Goal: Task Accomplishment & Management: Manage account settings

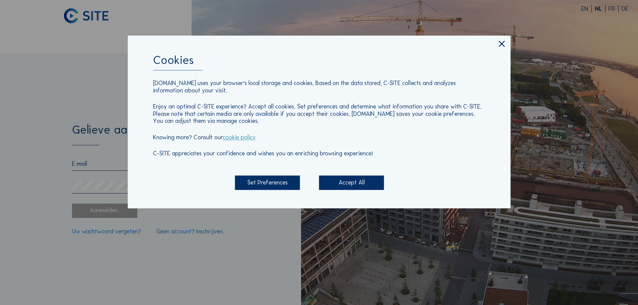
click at [268, 184] on div "Set Preferences" at bounding box center [267, 183] width 65 height 14
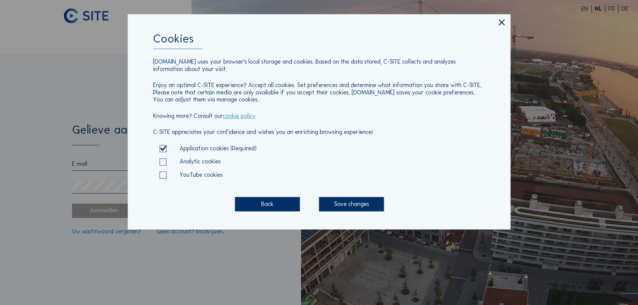
click at [347, 206] on div "Save changes" at bounding box center [351, 204] width 65 height 14
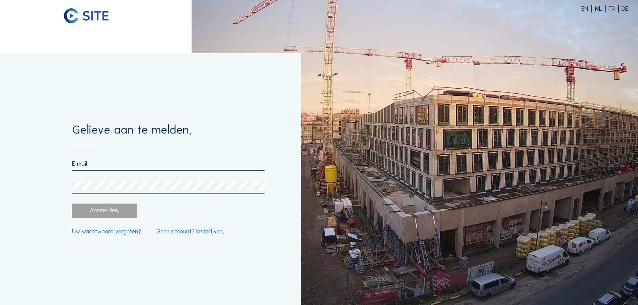
click at [102, 165] on input "email" at bounding box center [168, 163] width 192 height 7
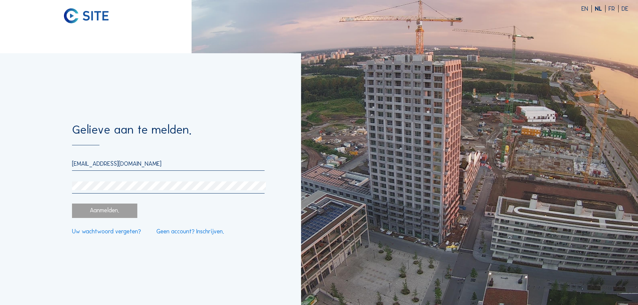
type input "[EMAIL_ADDRESS][DOMAIN_NAME]"
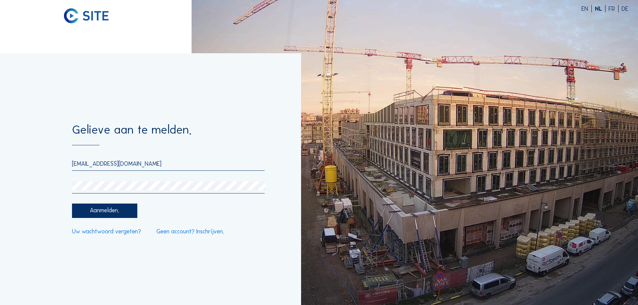
click at [109, 212] on div "Aanmelden." at bounding box center [104, 211] width 65 height 14
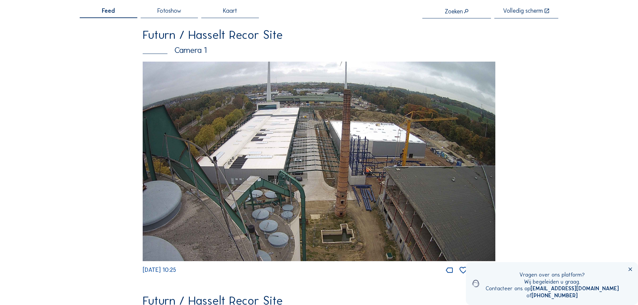
scroll to position [101, 0]
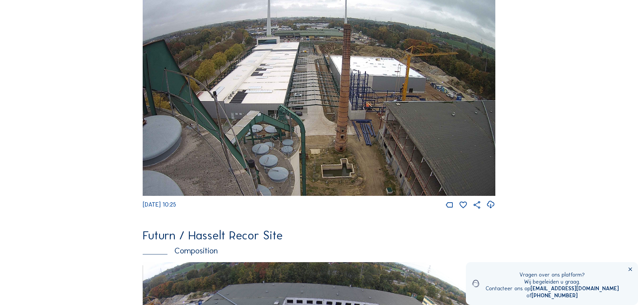
click at [630, 271] on icon at bounding box center [631, 270] width 6 height 6
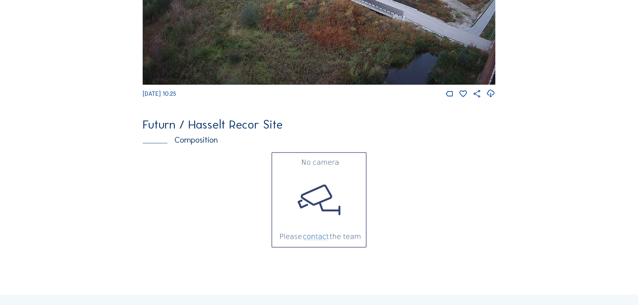
scroll to position [1341, 0]
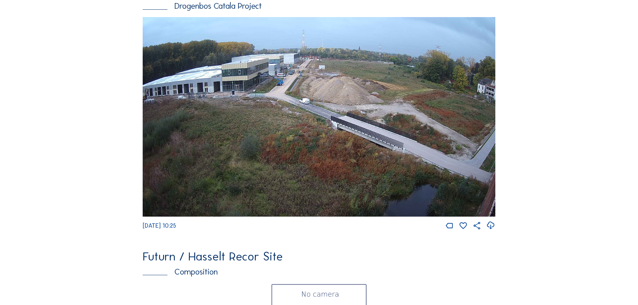
click at [236, 127] on img at bounding box center [319, 117] width 353 height 200
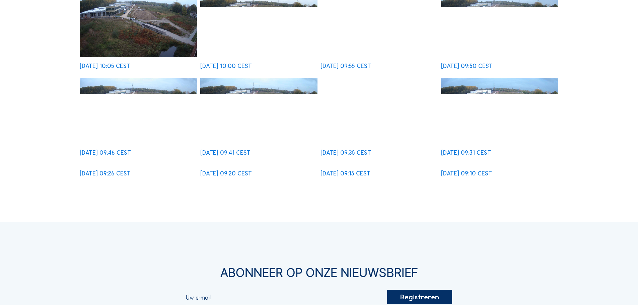
scroll to position [101, 0]
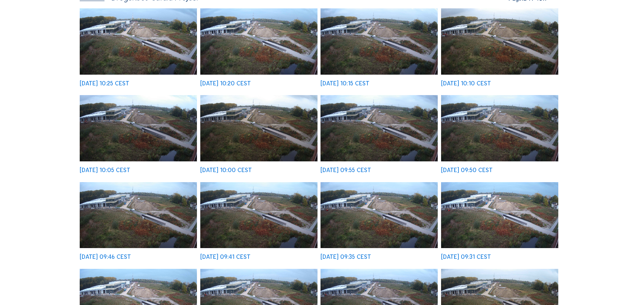
click at [251, 37] on img at bounding box center [258, 41] width 117 height 66
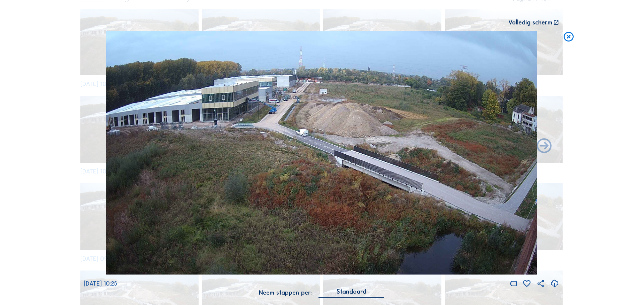
click at [568, 37] on icon at bounding box center [569, 37] width 12 height 12
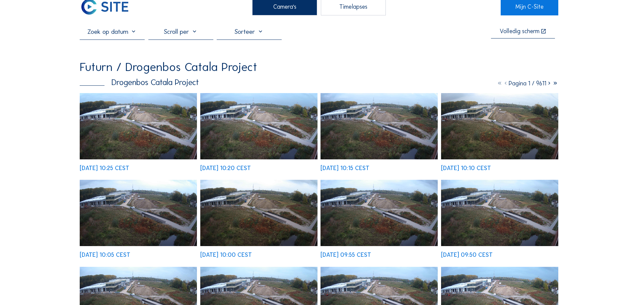
scroll to position [0, 0]
